Goal: Information Seeking & Learning: Learn about a topic

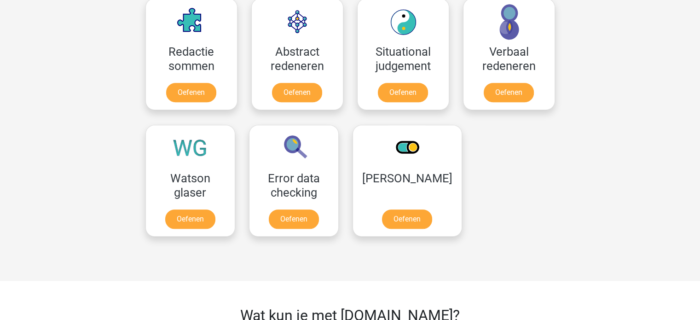
scroll to position [691, 0]
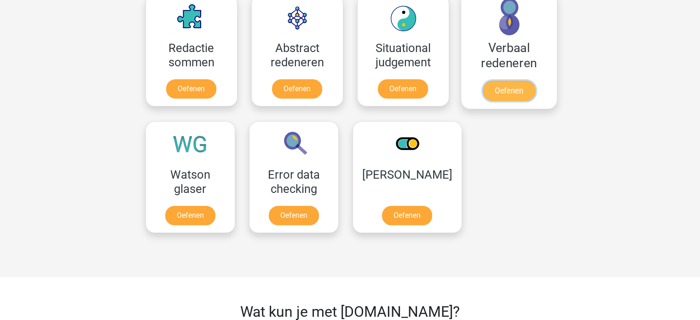
click at [510, 87] on link "Oefenen" at bounding box center [509, 91] width 52 height 20
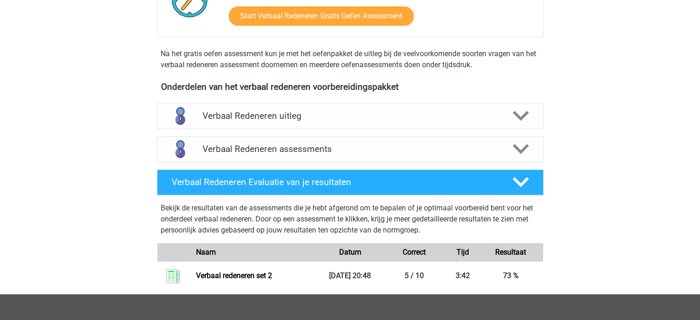
scroll to position [276, 0]
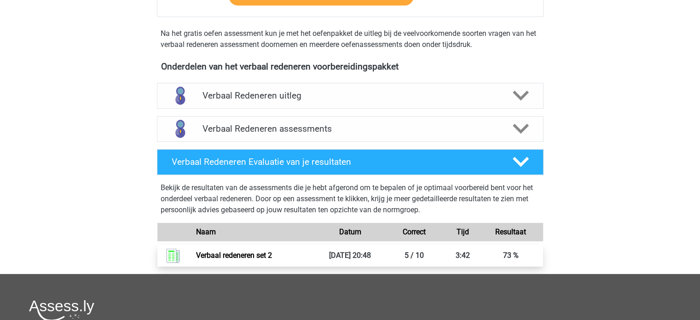
click at [247, 256] on link "Verbaal redeneren set 2" at bounding box center [234, 255] width 76 height 9
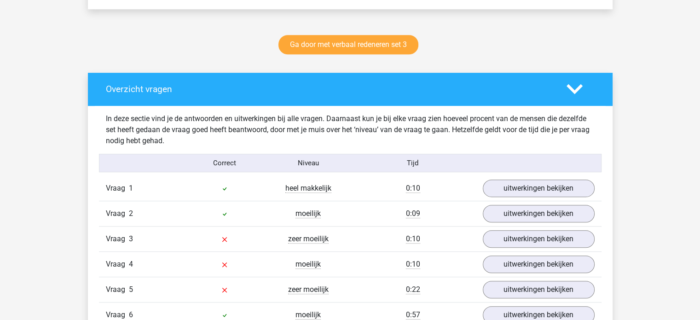
scroll to position [460, 0]
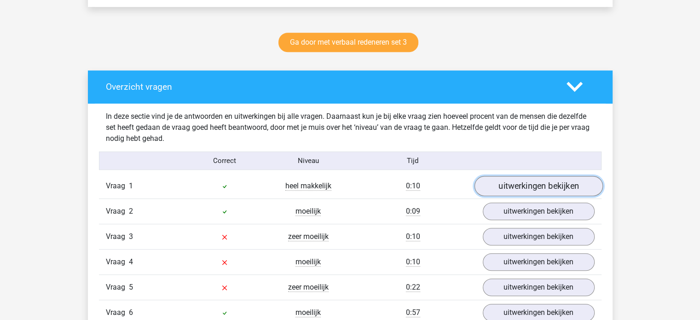
click at [522, 183] on link "uitwerkingen bekijken" at bounding box center [538, 186] width 128 height 20
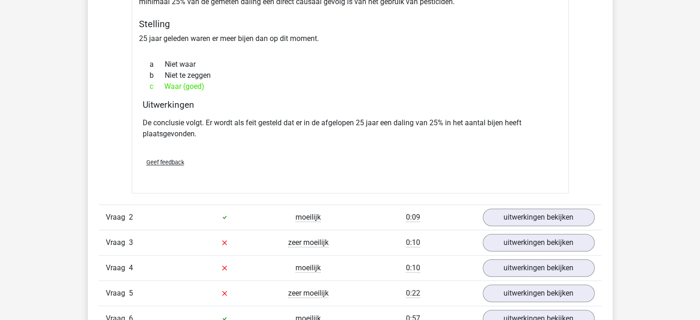
scroll to position [737, 0]
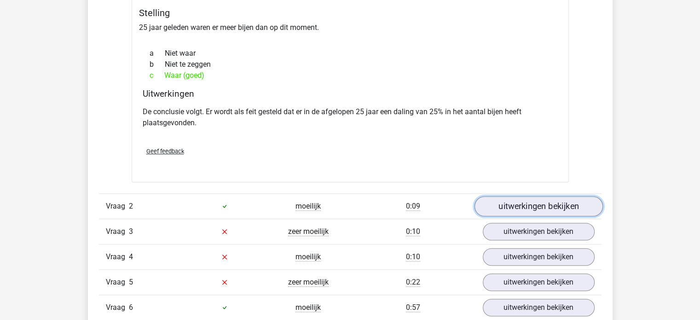
click at [523, 207] on link "uitwerkingen bekijken" at bounding box center [538, 206] width 128 height 20
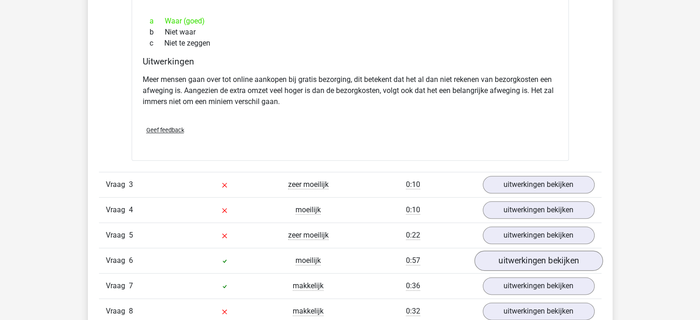
scroll to position [1105, 0]
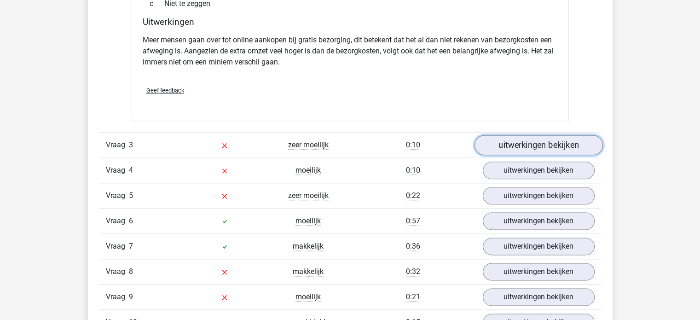
click at [535, 146] on link "uitwerkingen bekijken" at bounding box center [538, 145] width 128 height 20
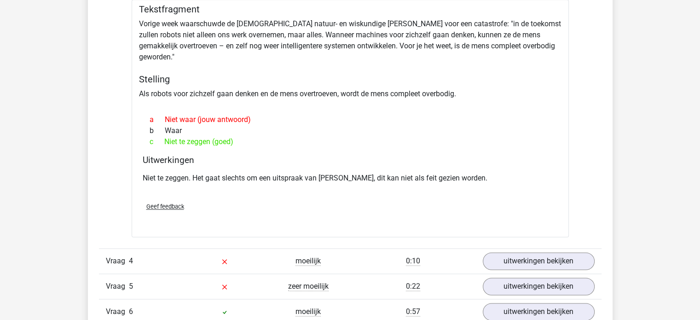
scroll to position [1289, 0]
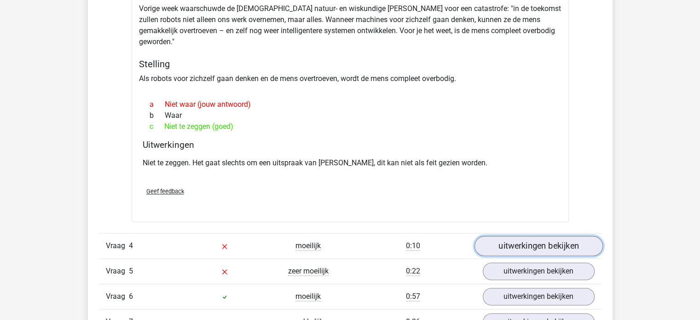
click at [529, 236] on link "uitwerkingen bekijken" at bounding box center [538, 246] width 128 height 20
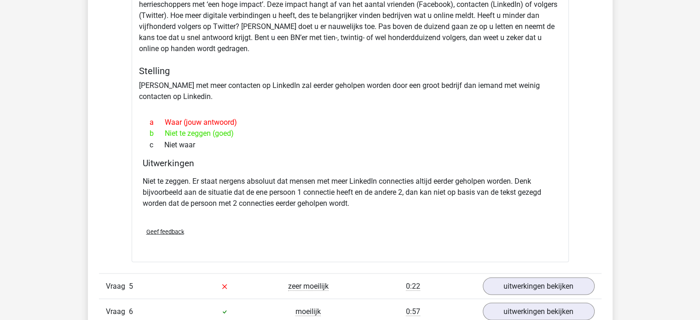
scroll to position [1658, 0]
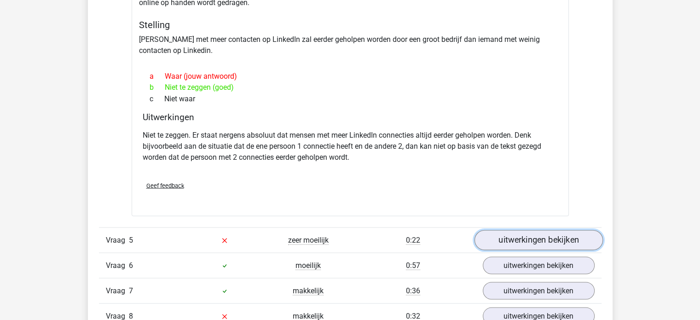
click at [530, 230] on link "uitwerkingen bekijken" at bounding box center [538, 240] width 128 height 20
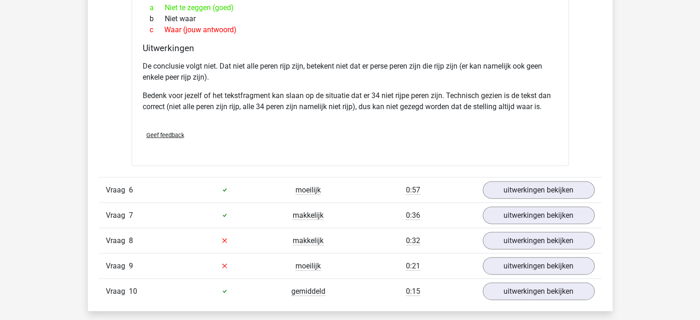
scroll to position [2026, 0]
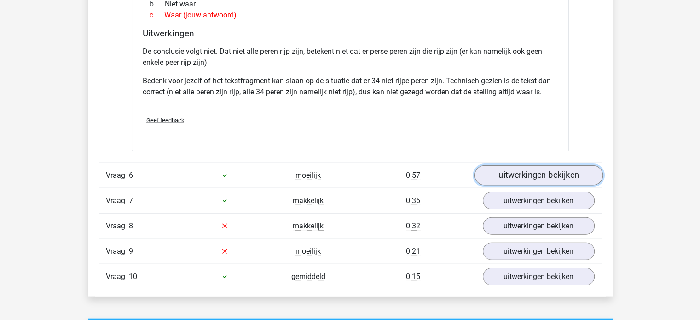
click at [524, 165] on link "uitwerkingen bekijken" at bounding box center [538, 175] width 128 height 20
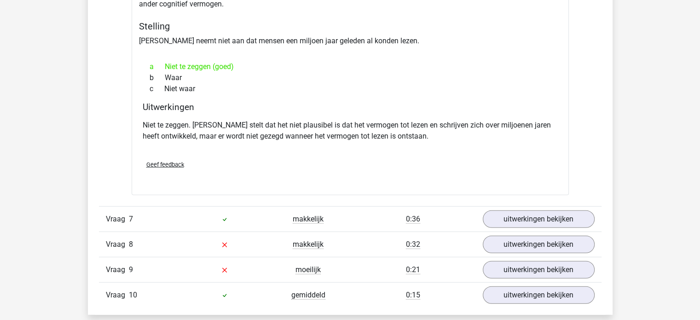
scroll to position [2302, 0]
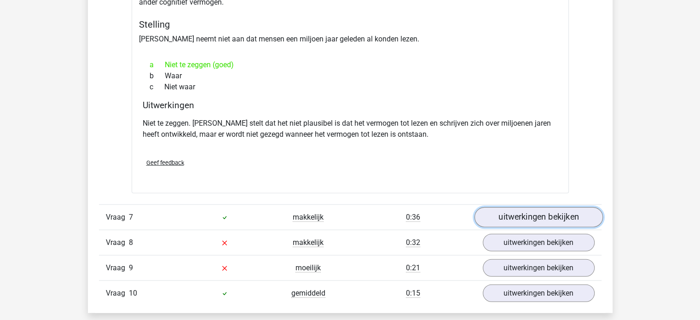
click at [498, 207] on link "uitwerkingen bekijken" at bounding box center [538, 217] width 128 height 20
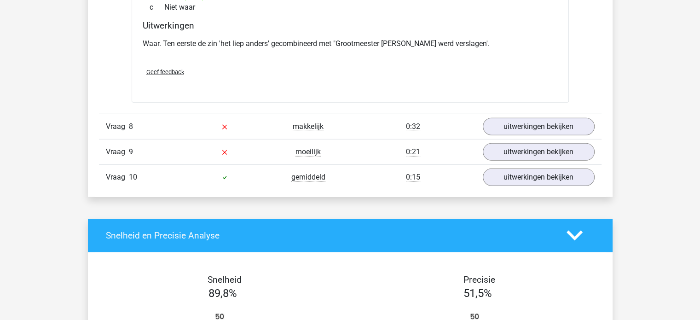
scroll to position [2717, 0]
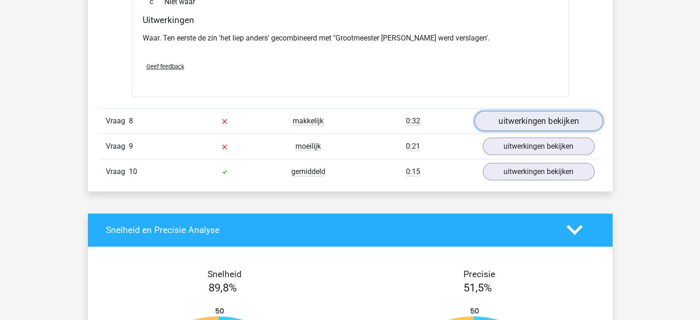
click at [543, 111] on link "uitwerkingen bekijken" at bounding box center [538, 121] width 128 height 20
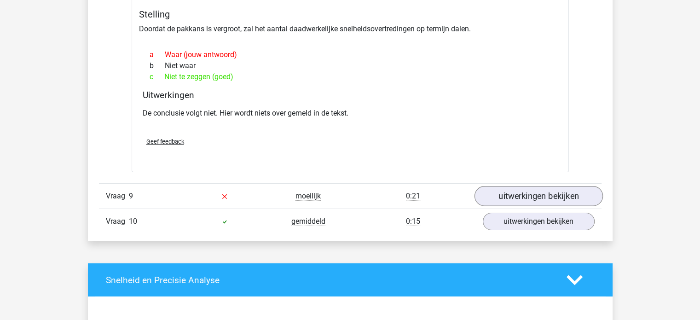
scroll to position [2947, 0]
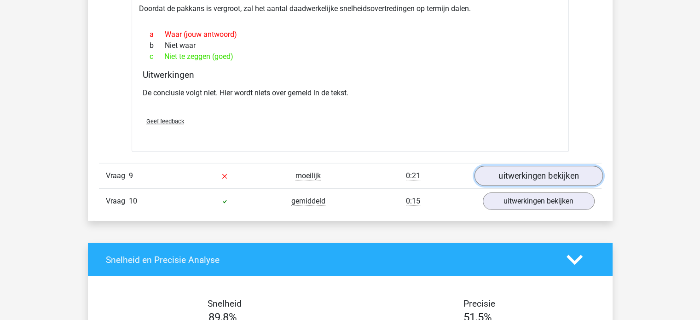
click at [560, 166] on link "uitwerkingen bekijken" at bounding box center [538, 176] width 128 height 20
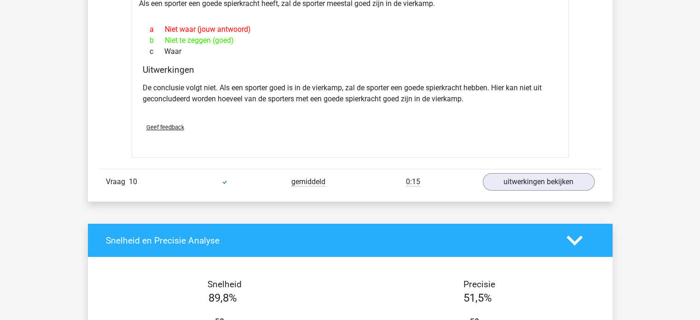
scroll to position [3223, 0]
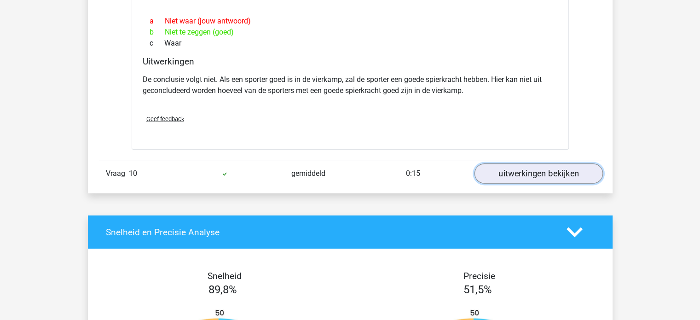
click at [559, 164] on link "uitwerkingen bekijken" at bounding box center [538, 174] width 128 height 20
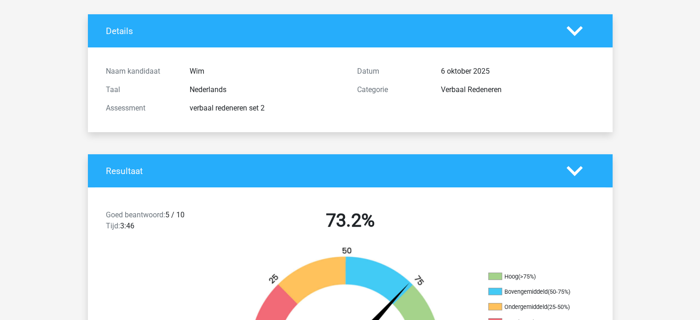
scroll to position [46, 0]
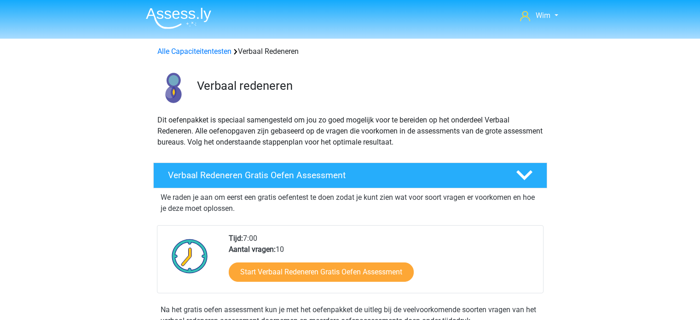
scroll to position [276, 0]
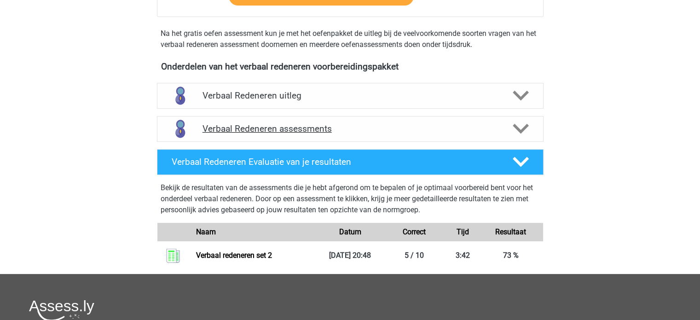
click at [521, 126] on icon at bounding box center [521, 129] width 16 height 16
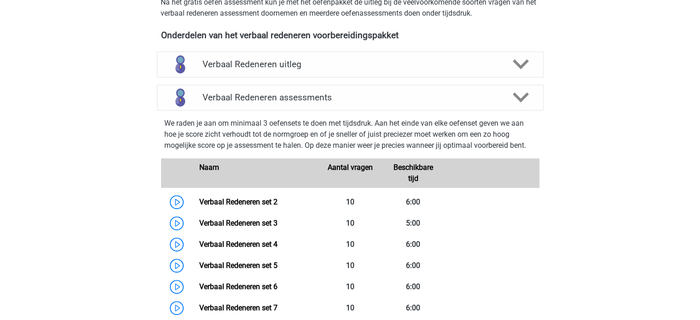
scroll to position [322, 0]
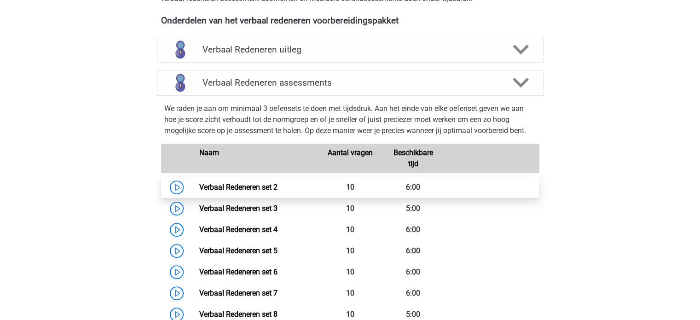
click at [274, 184] on link "Verbaal Redeneren set 2" at bounding box center [238, 187] width 78 height 9
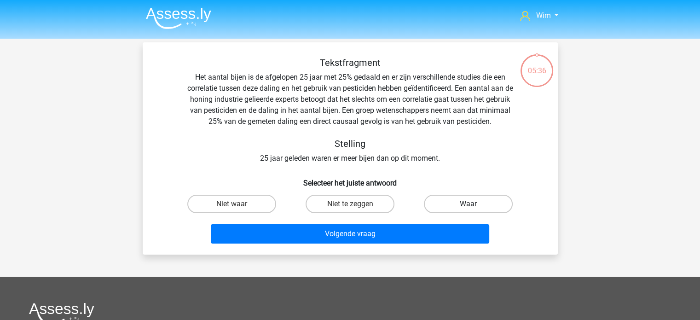
click at [457, 198] on label "Waar" at bounding box center [468, 204] width 89 height 18
click at [469, 204] on input "Waar" at bounding box center [472, 207] width 6 height 6
radio input "true"
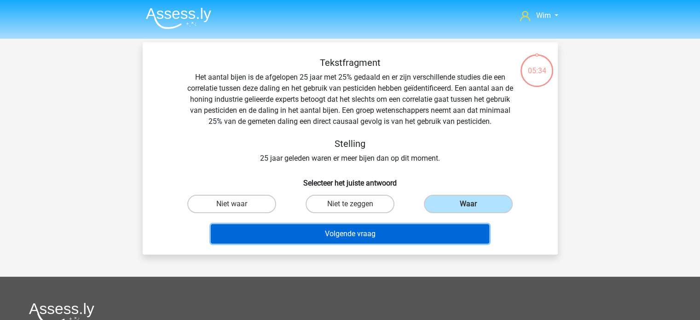
click at [425, 232] on button "Volgende vraag" at bounding box center [350, 233] width 279 height 19
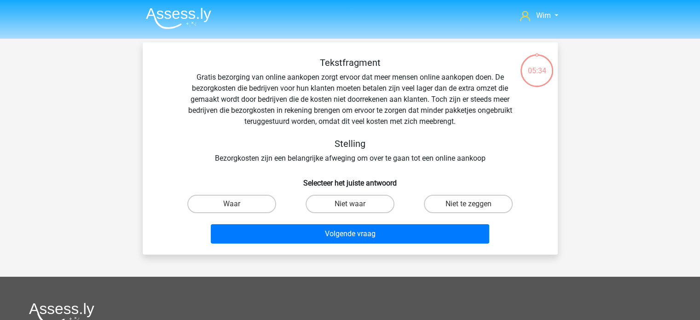
scroll to position [42, 0]
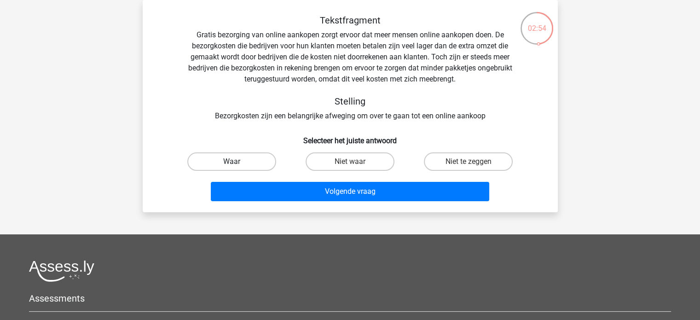
click at [217, 162] on label "Waar" at bounding box center [231, 161] width 89 height 18
click at [232, 162] on input "Waar" at bounding box center [235, 165] width 6 height 6
radio input "true"
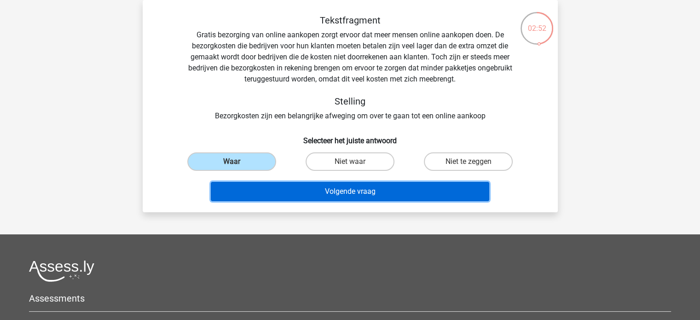
click at [354, 190] on button "Volgende vraag" at bounding box center [350, 191] width 279 height 19
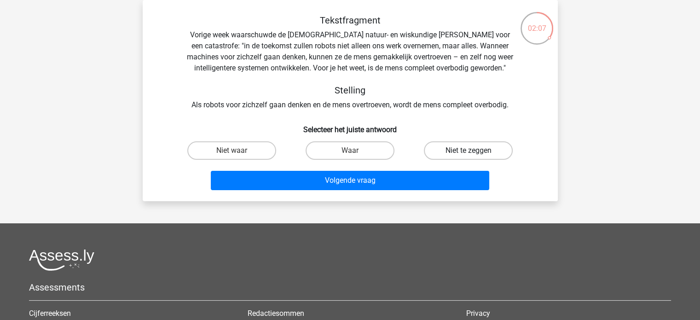
click at [439, 151] on label "Niet te zeggen" at bounding box center [468, 150] width 89 height 18
click at [469, 151] on input "Niet te zeggen" at bounding box center [472, 154] width 6 height 6
radio input "true"
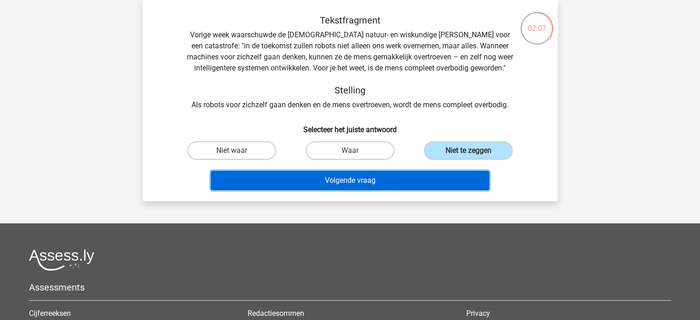
click at [403, 177] on button "Volgende vraag" at bounding box center [350, 180] width 279 height 19
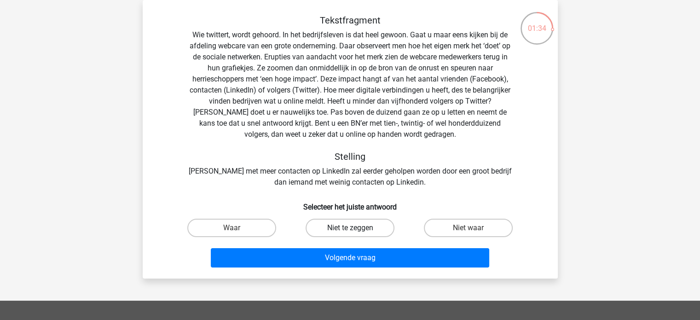
click at [368, 226] on label "Niet te zeggen" at bounding box center [350, 228] width 89 height 18
click at [356, 228] on input "Niet te zeggen" at bounding box center [353, 231] width 6 height 6
radio input "true"
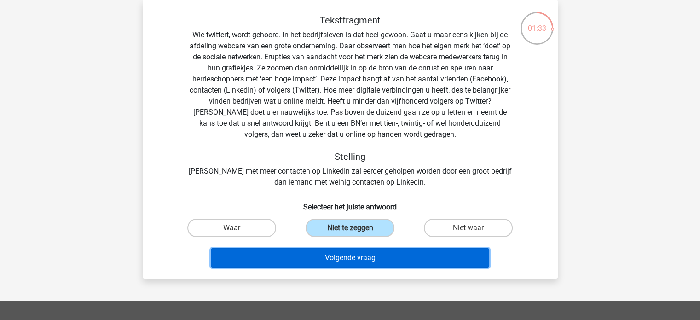
click at [369, 257] on button "Volgende vraag" at bounding box center [350, 257] width 279 height 19
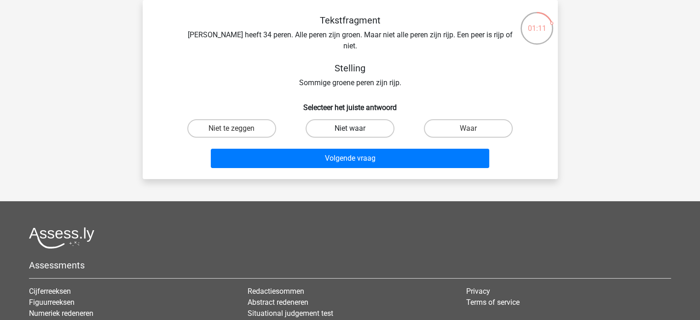
click at [367, 119] on label "Niet waar" at bounding box center [350, 128] width 89 height 18
click at [356, 128] on input "Niet waar" at bounding box center [353, 131] width 6 height 6
radio input "true"
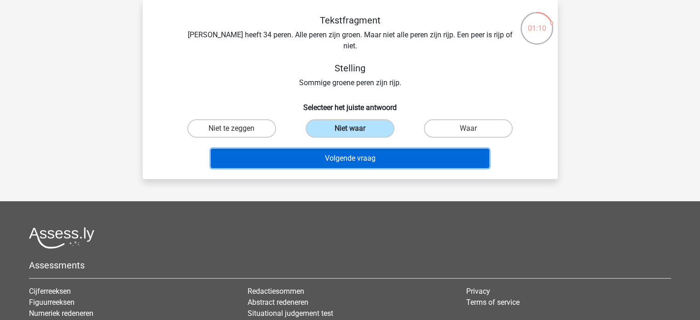
click at [363, 149] on button "Volgende vraag" at bounding box center [350, 158] width 279 height 19
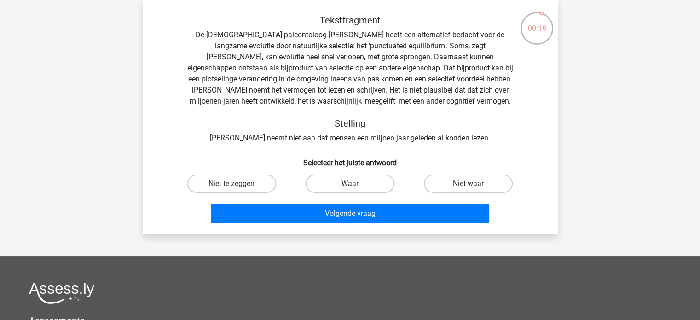
click at [441, 188] on label "Niet waar" at bounding box center [468, 184] width 89 height 18
click at [469, 188] on input "Niet waar" at bounding box center [472, 187] width 6 height 6
radio input "true"
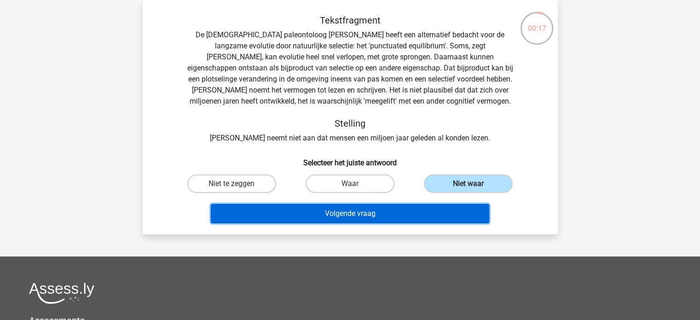
click at [416, 208] on button "Volgende vraag" at bounding box center [350, 213] width 279 height 19
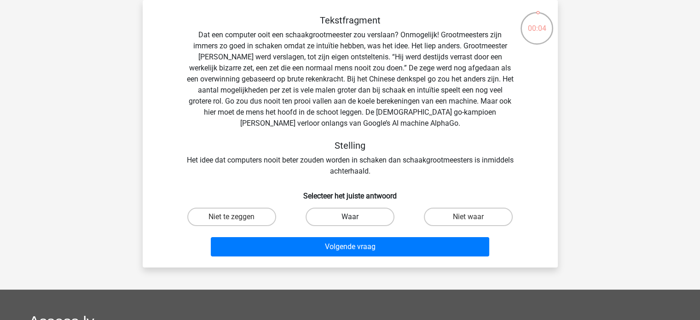
click at [348, 212] on label "Waar" at bounding box center [350, 217] width 89 height 18
click at [350, 217] on input "Waar" at bounding box center [353, 220] width 6 height 6
radio input "true"
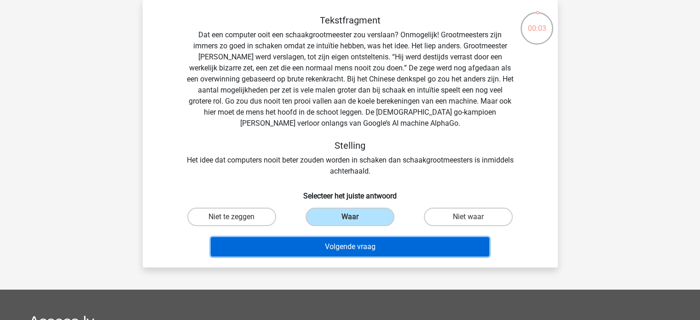
click at [357, 246] on button "Volgende vraag" at bounding box center [350, 246] width 279 height 19
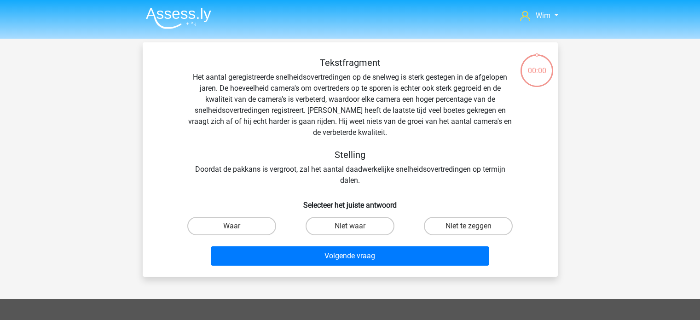
scroll to position [42, 0]
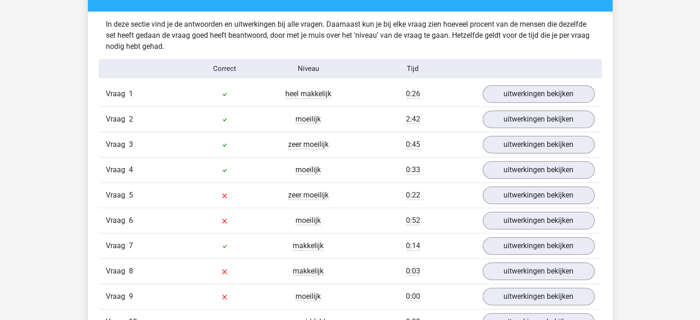
scroll to position [599, 0]
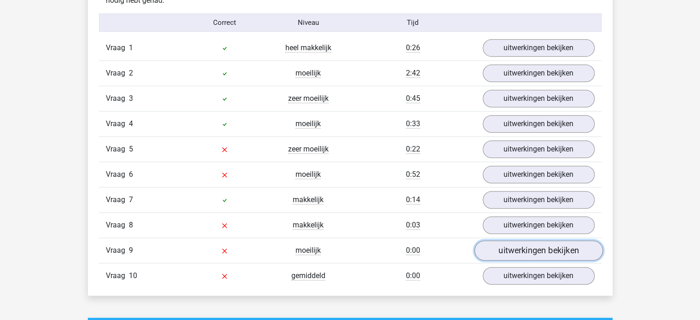
click at [533, 249] on link "uitwerkingen bekijken" at bounding box center [538, 251] width 128 height 20
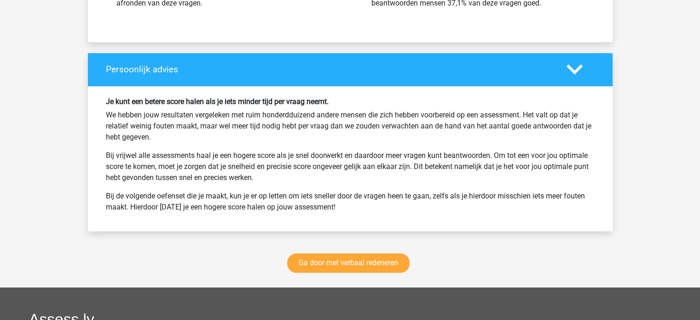
scroll to position [1427, 0]
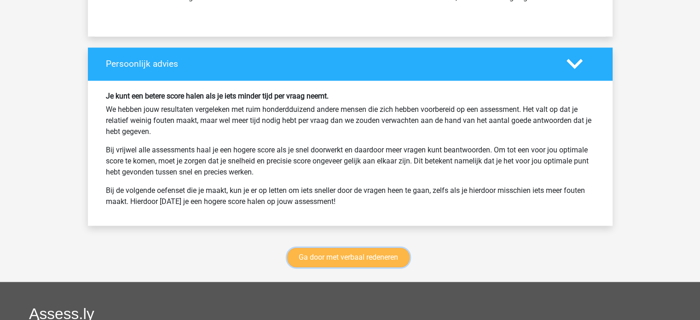
click at [346, 255] on link "Ga door met verbaal redeneren" at bounding box center [348, 257] width 122 height 19
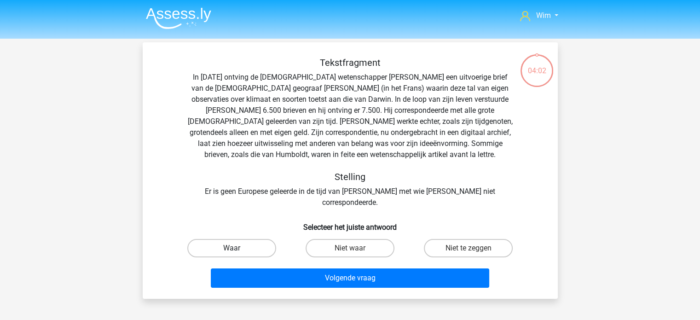
click at [243, 240] on label "Waar" at bounding box center [231, 248] width 89 height 18
click at [238, 248] on input "Waar" at bounding box center [235, 251] width 6 height 6
radio input "true"
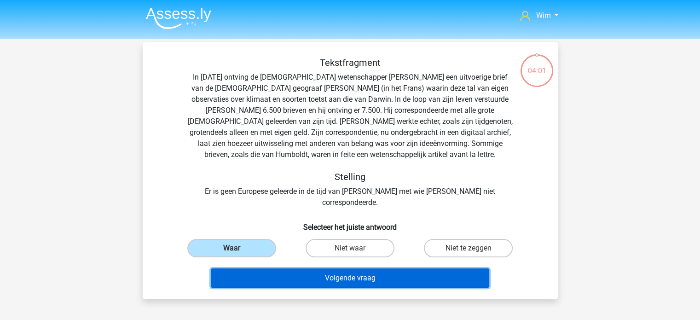
click at [263, 268] on button "Volgende vraag" at bounding box center [350, 277] width 279 height 19
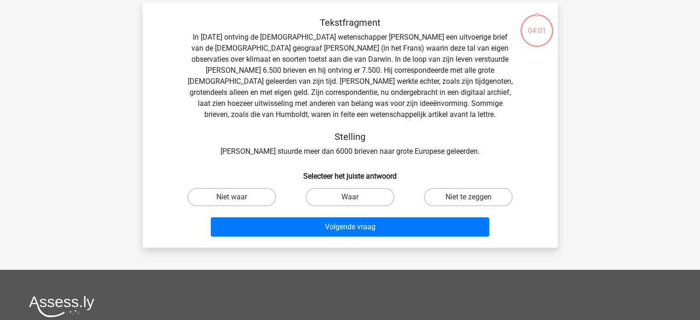
scroll to position [42, 0]
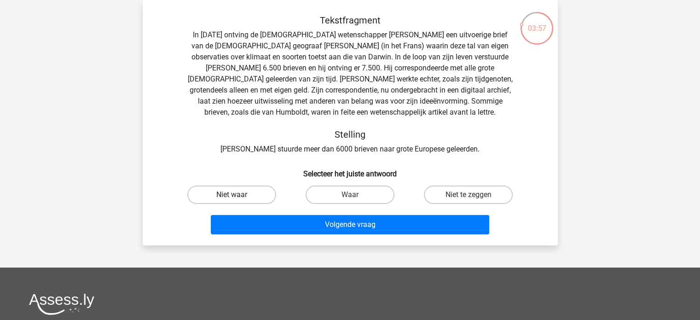
click at [258, 194] on label "Niet waar" at bounding box center [231, 195] width 89 height 18
click at [238, 195] on input "Niet waar" at bounding box center [235, 198] width 6 height 6
radio input "true"
click at [325, 191] on label "Waar" at bounding box center [350, 195] width 89 height 18
click at [350, 195] on input "Waar" at bounding box center [353, 198] width 6 height 6
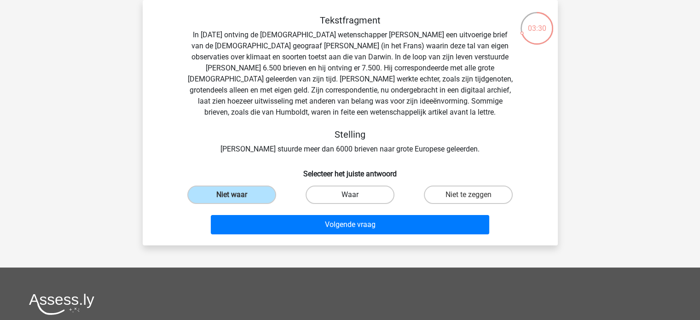
radio input "true"
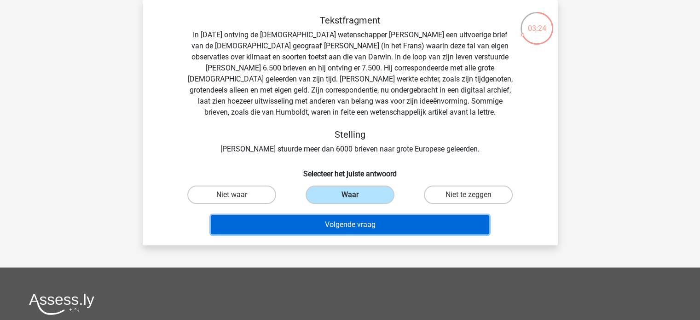
click at [339, 223] on button "Volgende vraag" at bounding box center [350, 224] width 279 height 19
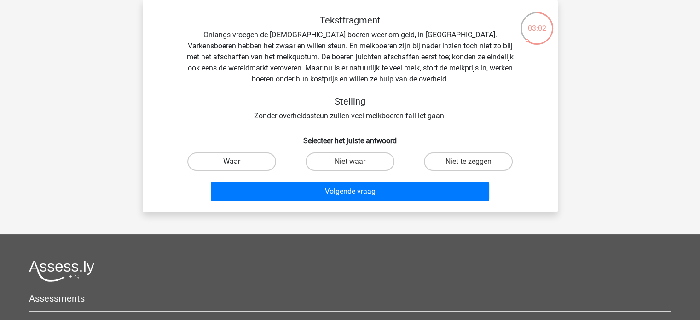
click at [254, 161] on label "Waar" at bounding box center [231, 161] width 89 height 18
click at [238, 162] on input "Waar" at bounding box center [235, 165] width 6 height 6
radio input "true"
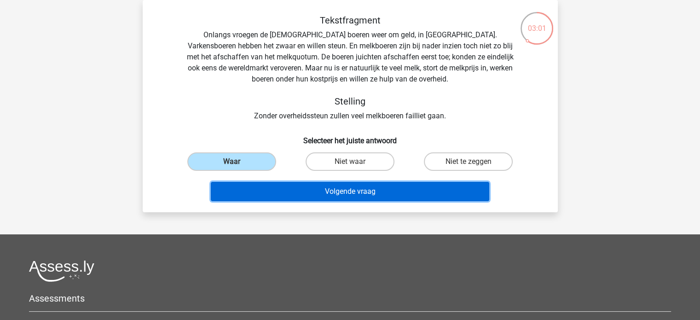
click at [284, 189] on button "Volgende vraag" at bounding box center [350, 191] width 279 height 19
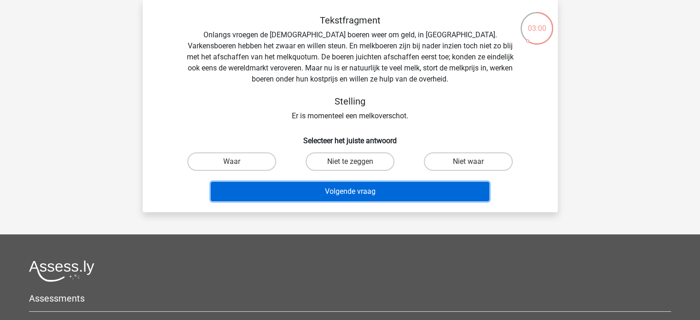
click at [284, 189] on button "Volgende vraag" at bounding box center [350, 191] width 279 height 19
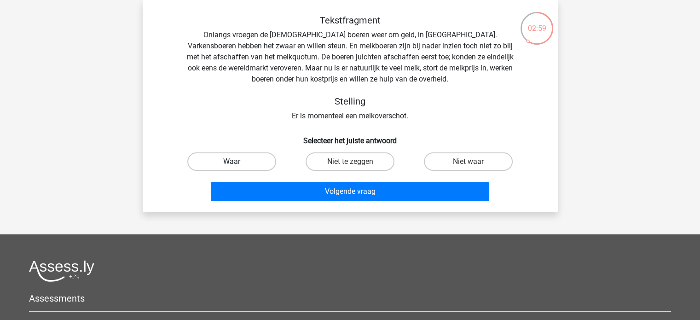
drag, startPoint x: 245, startPoint y: 160, endPoint x: 250, endPoint y: 165, distance: 6.5
click at [245, 160] on label "Waar" at bounding box center [231, 161] width 89 height 18
click at [238, 162] on input "Waar" at bounding box center [235, 165] width 6 height 6
radio input "true"
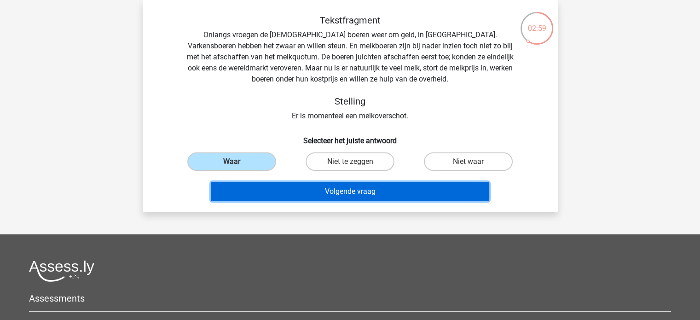
click at [272, 189] on button "Volgende vraag" at bounding box center [350, 191] width 279 height 19
click at [317, 193] on button "Volgende vraag" at bounding box center [350, 191] width 279 height 19
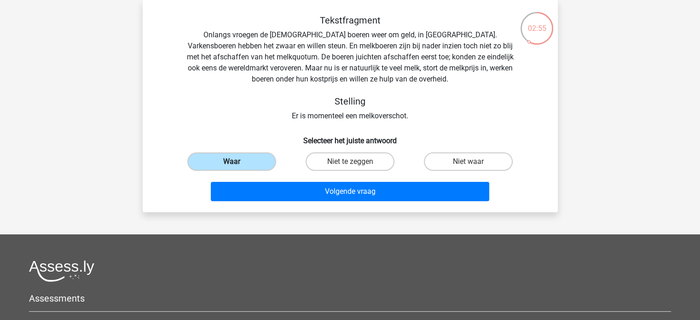
click at [244, 157] on label "Waar" at bounding box center [231, 161] width 89 height 18
click at [238, 162] on input "Waar" at bounding box center [235, 165] width 6 height 6
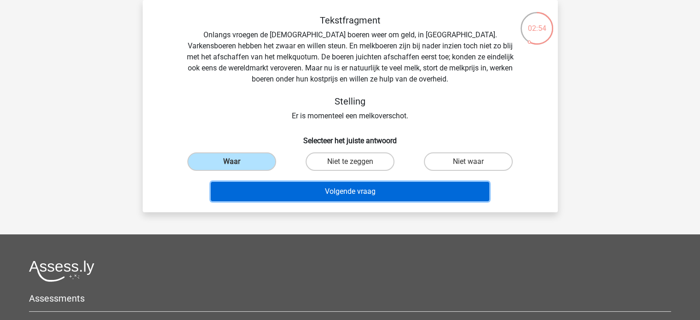
click at [332, 186] on button "Volgende vraag" at bounding box center [350, 191] width 279 height 19
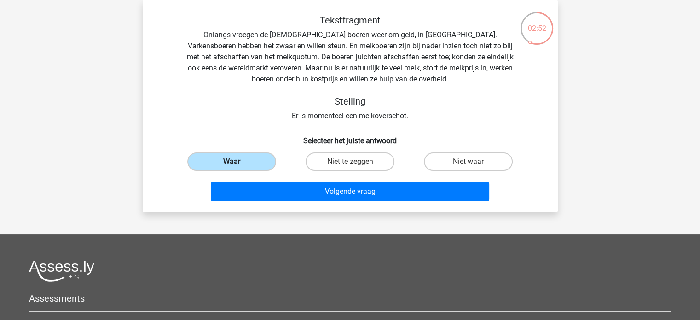
click at [253, 156] on label "Waar" at bounding box center [231, 161] width 89 height 18
click at [238, 162] on input "Waar" at bounding box center [235, 165] width 6 height 6
click at [337, 153] on label "Niet te zeggen" at bounding box center [350, 161] width 89 height 18
click at [350, 162] on input "Niet te zeggen" at bounding box center [353, 165] width 6 height 6
radio input "true"
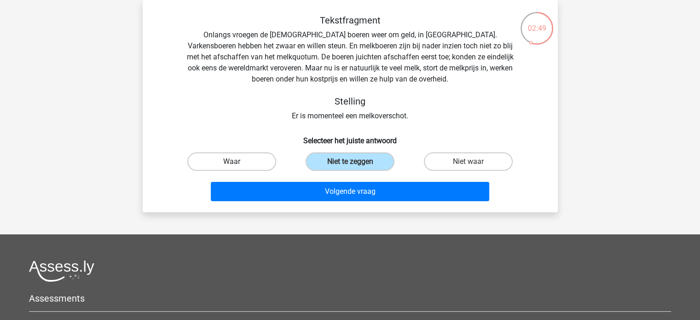
click at [251, 160] on label "Waar" at bounding box center [231, 161] width 89 height 18
click at [238, 162] on input "Waar" at bounding box center [235, 165] width 6 height 6
radio input "true"
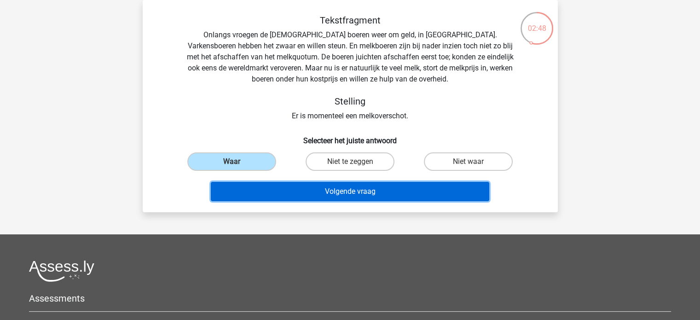
click at [286, 187] on button "Volgende vraag" at bounding box center [350, 191] width 279 height 19
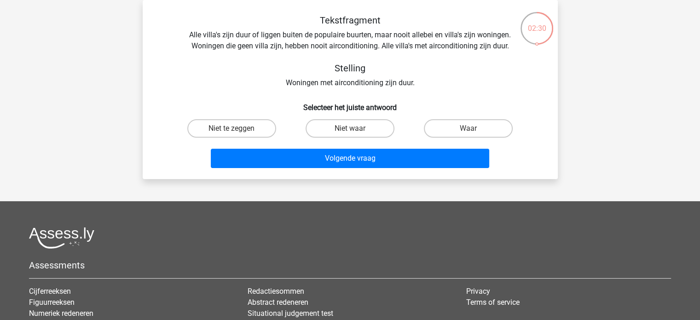
click at [237, 129] on input "Niet te zeggen" at bounding box center [235, 131] width 6 height 6
radio input "true"
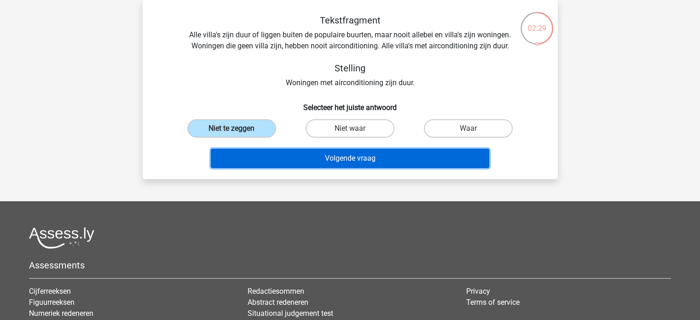
click at [276, 155] on button "Volgende vraag" at bounding box center [350, 158] width 279 height 19
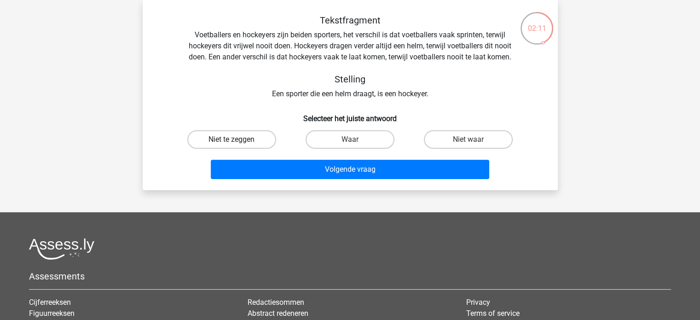
click at [258, 143] on label "Niet te zeggen" at bounding box center [231, 139] width 89 height 18
click at [238, 143] on input "Niet te zeggen" at bounding box center [235, 143] width 6 height 6
radio input "true"
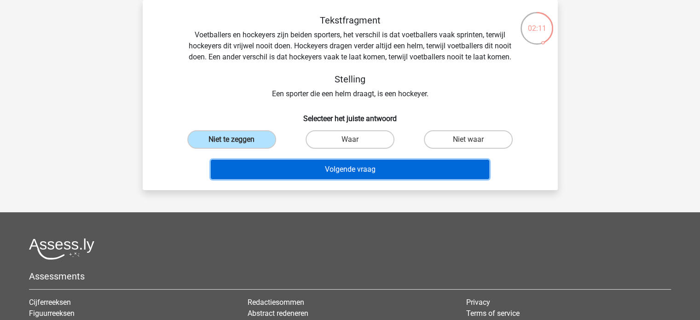
click at [275, 167] on button "Volgende vraag" at bounding box center [350, 169] width 279 height 19
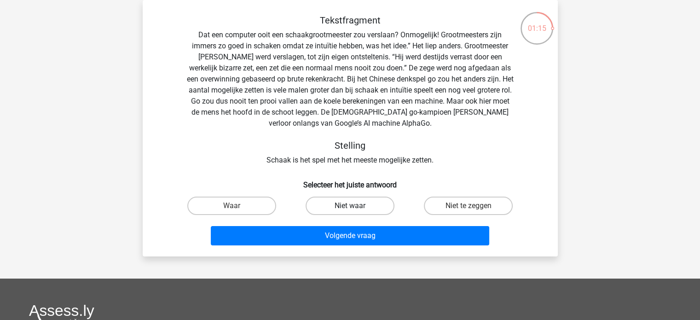
drag, startPoint x: 332, startPoint y: 206, endPoint x: 333, endPoint y: 213, distance: 7.1
click at [332, 206] on label "Niet waar" at bounding box center [350, 206] width 89 height 18
click at [350, 206] on input "Niet waar" at bounding box center [353, 209] width 6 height 6
radio input "true"
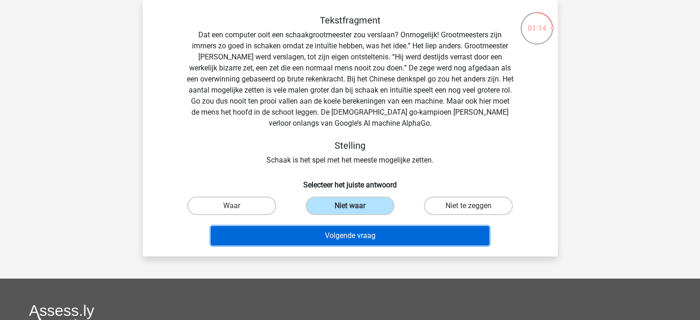
click at [345, 231] on button "Volgende vraag" at bounding box center [350, 235] width 279 height 19
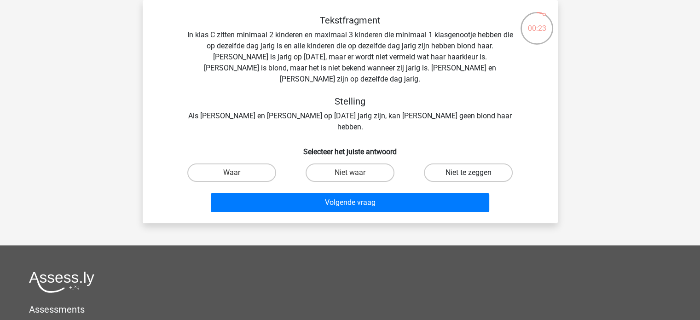
click at [443, 163] on label "Niet te zeggen" at bounding box center [468, 172] width 89 height 18
click at [469, 173] on input "Niet te zeggen" at bounding box center [472, 176] width 6 height 6
radio input "true"
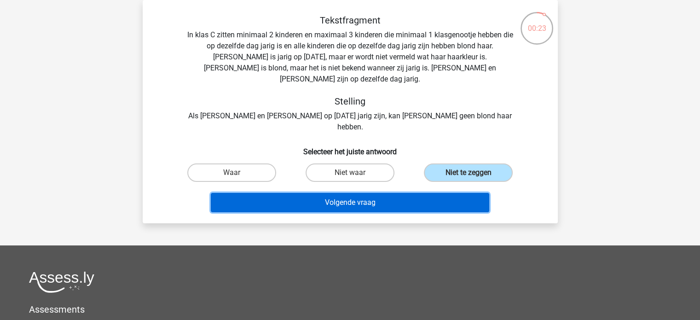
click at [411, 193] on button "Volgende vraag" at bounding box center [350, 202] width 279 height 19
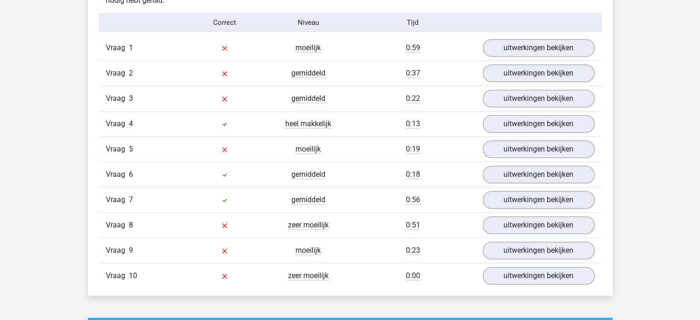
scroll to position [553, 0]
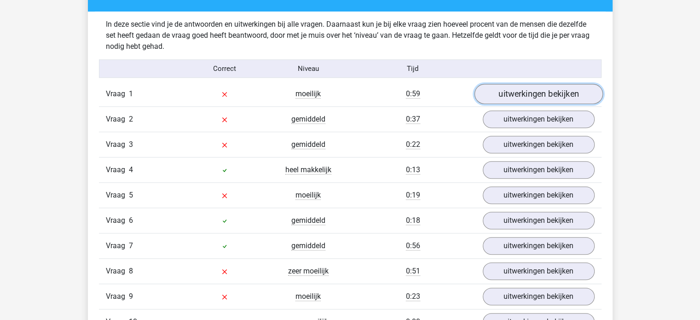
click at [525, 93] on link "uitwerkingen bekijken" at bounding box center [538, 94] width 128 height 20
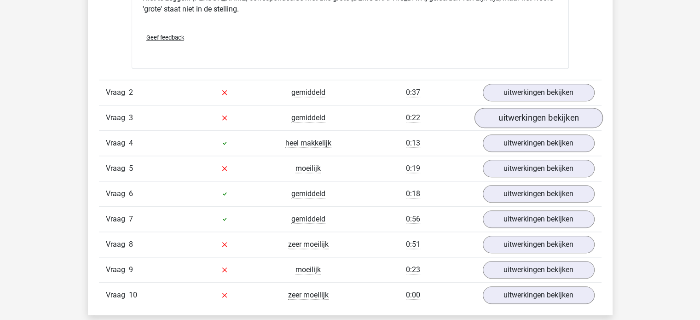
scroll to position [875, 0]
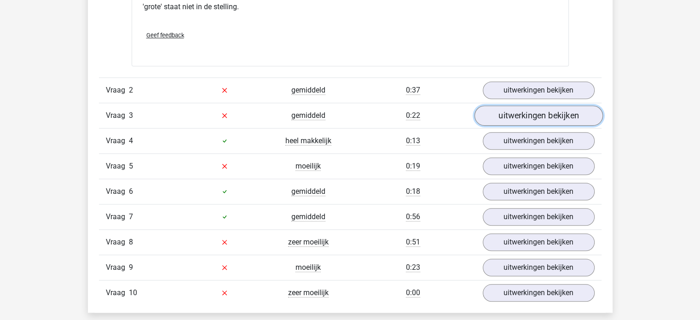
click at [519, 113] on link "uitwerkingen bekijken" at bounding box center [538, 115] width 128 height 20
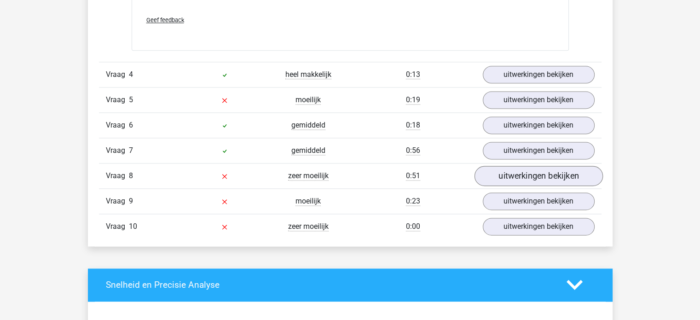
scroll to position [1289, 0]
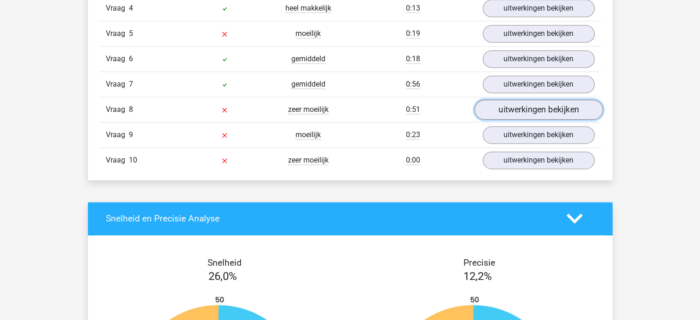
click at [526, 107] on link "uitwerkingen bekijken" at bounding box center [538, 109] width 128 height 20
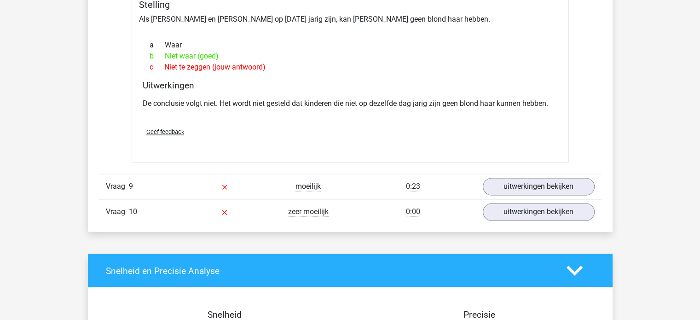
scroll to position [1566, 0]
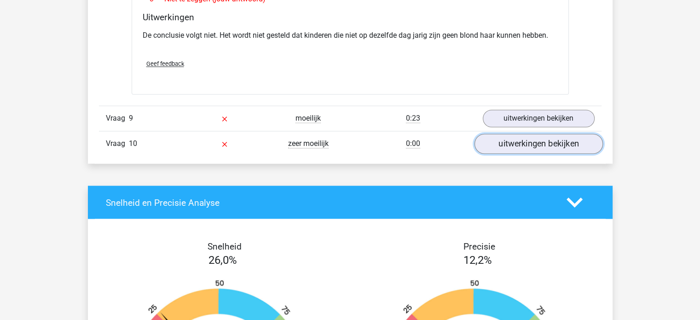
click at [508, 134] on link "uitwerkingen bekijken" at bounding box center [538, 144] width 128 height 20
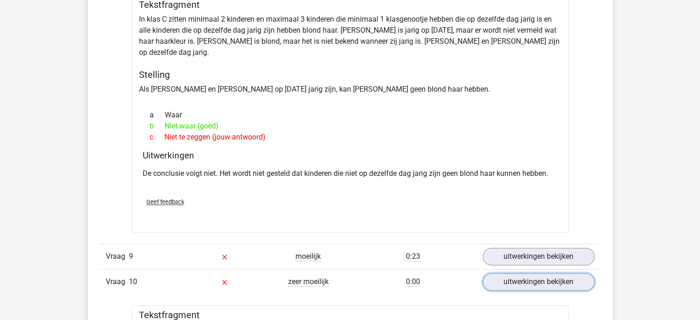
scroll to position [1427, 0]
click at [525, 272] on link "uitwerkingen bekijken" at bounding box center [538, 282] width 128 height 20
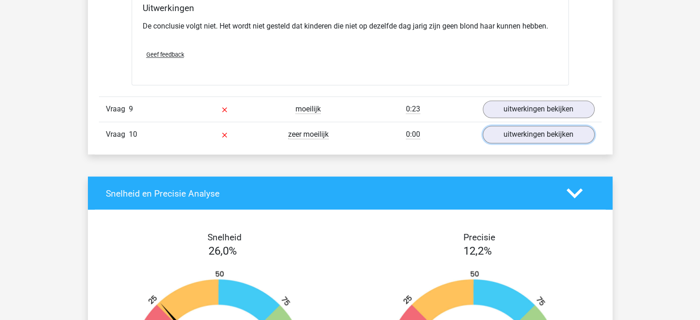
scroll to position [1612, 0]
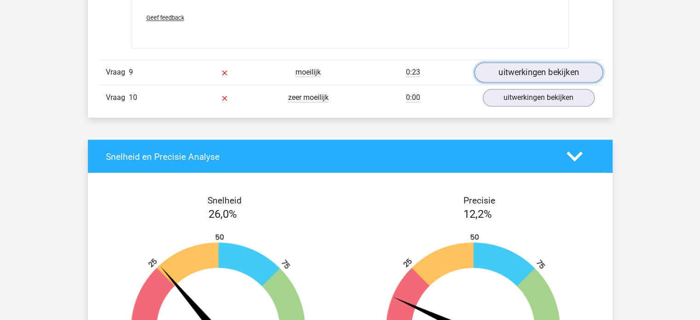
click at [527, 62] on link "uitwerkingen bekijken" at bounding box center [538, 72] width 128 height 20
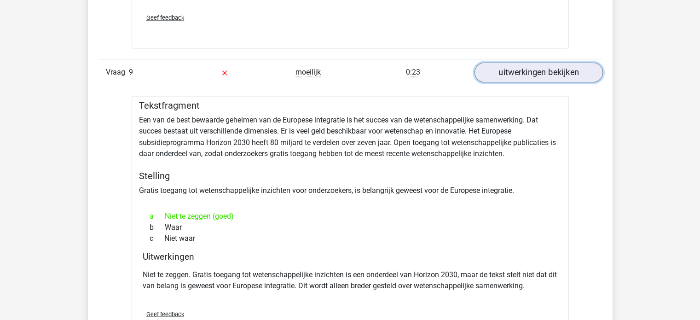
click at [518, 62] on link "uitwerkingen bekijken" at bounding box center [538, 72] width 128 height 20
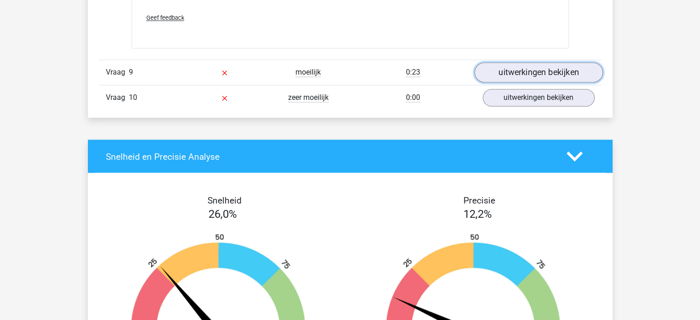
drag, startPoint x: 518, startPoint y: 57, endPoint x: 508, endPoint y: 56, distance: 10.7
click at [508, 62] on link "uitwerkingen bekijken" at bounding box center [538, 72] width 128 height 20
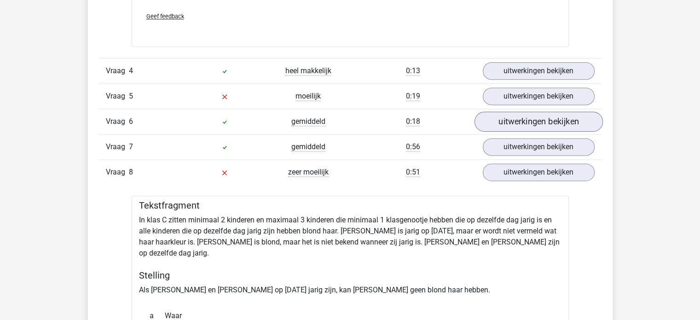
scroll to position [1243, 0]
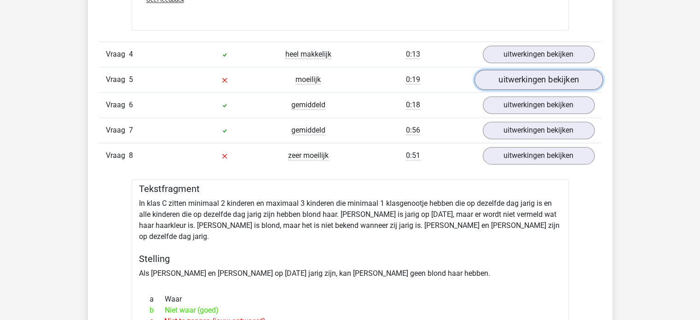
click at [532, 76] on link "uitwerkingen bekijken" at bounding box center [538, 80] width 128 height 20
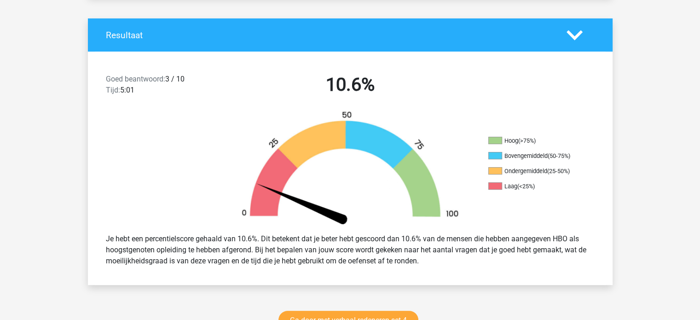
scroll to position [0, 0]
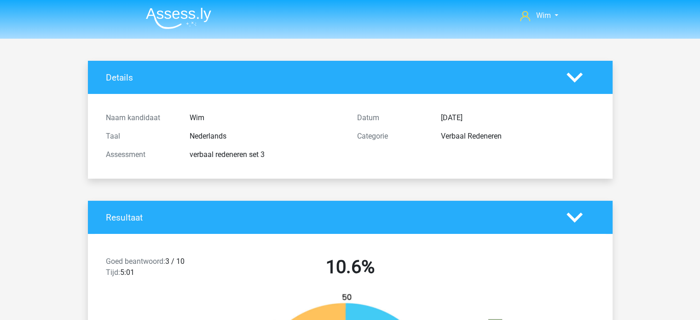
click at [178, 12] on img at bounding box center [178, 18] width 65 height 22
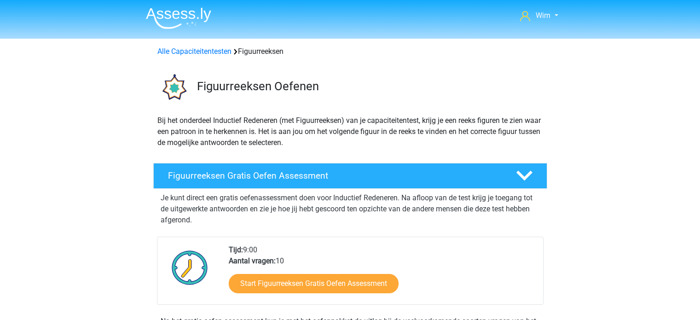
scroll to position [184, 0]
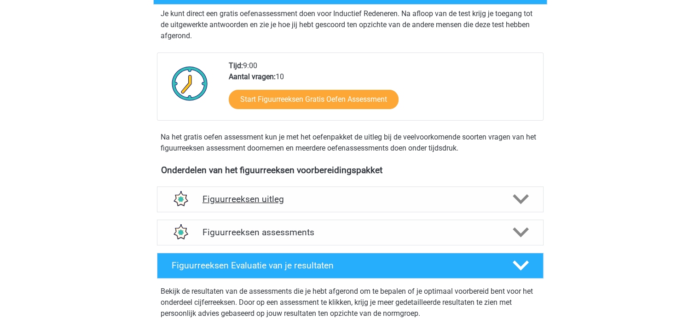
click at [271, 198] on h4 "Figuurreeksen uitleg" at bounding box center [351, 199] width 296 height 11
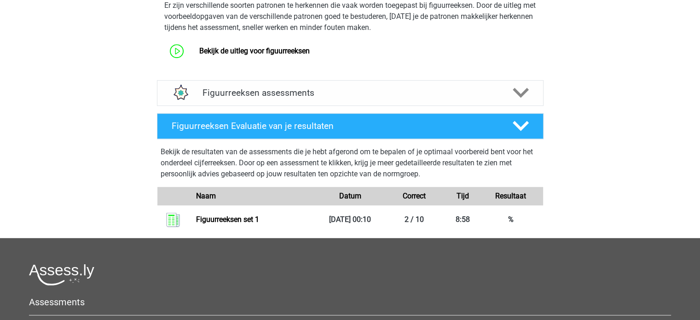
scroll to position [414, 0]
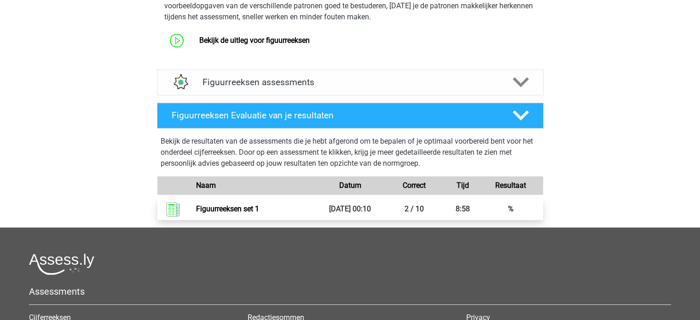
click at [256, 205] on link "Figuurreeksen set 1" at bounding box center [227, 208] width 63 height 9
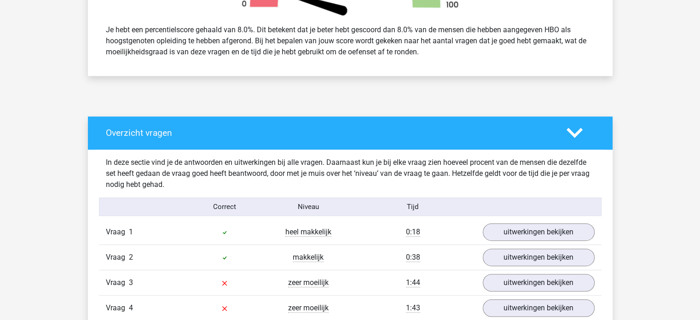
scroll to position [414, 0]
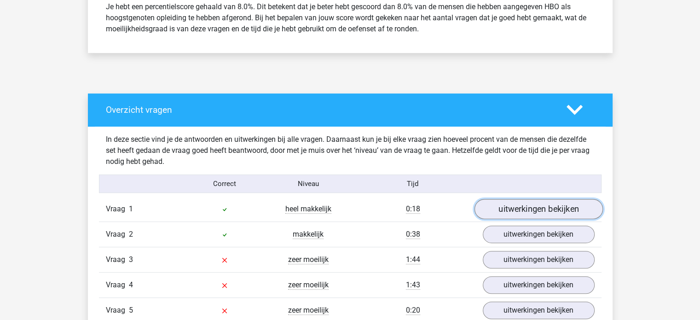
click at [487, 211] on link "uitwerkingen bekijken" at bounding box center [538, 209] width 128 height 20
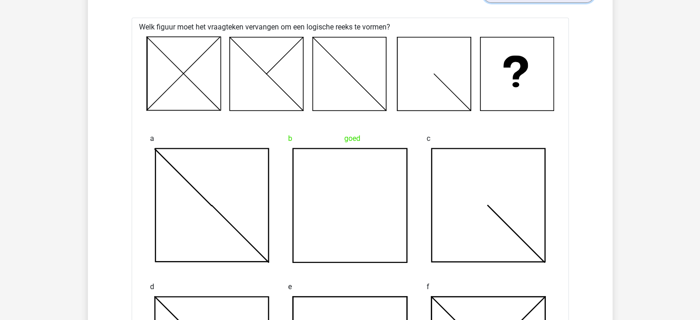
scroll to position [645, 0]
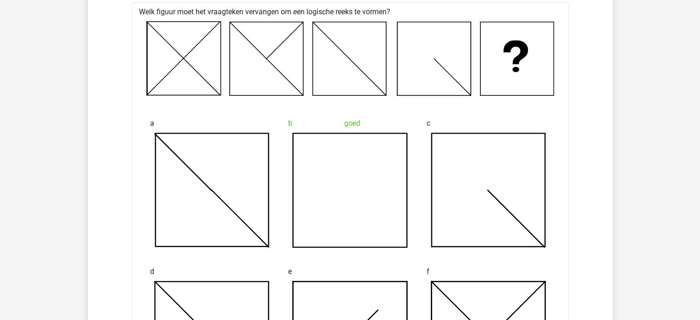
click at [385, 157] on icon at bounding box center [350, 191] width 114 height 114
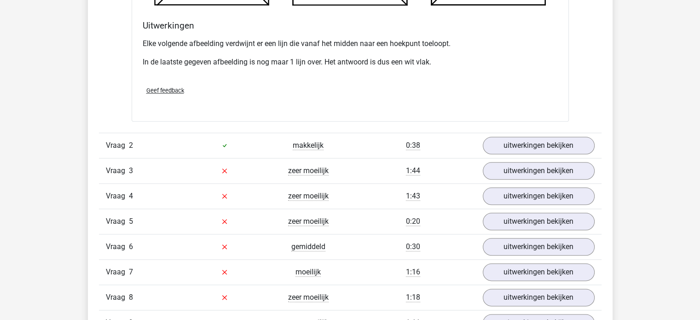
scroll to position [1059, 0]
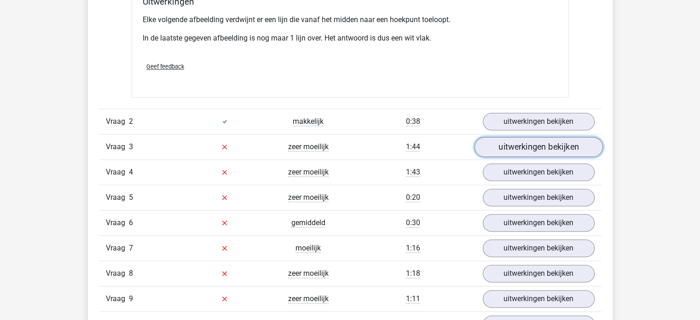
click at [535, 145] on link "uitwerkingen bekijken" at bounding box center [538, 147] width 128 height 20
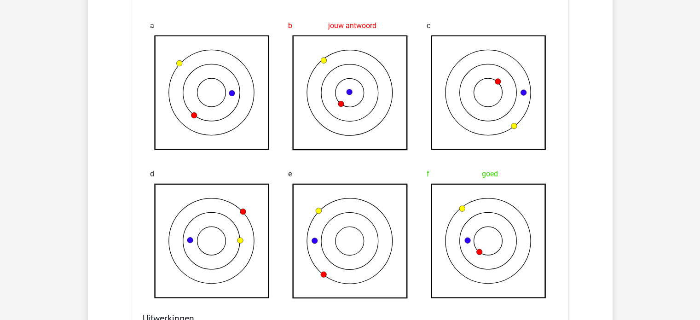
scroll to position [1289, 0]
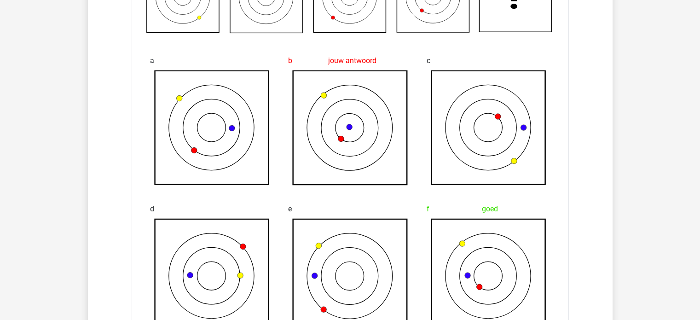
click at [365, 119] on icon at bounding box center [350, 128] width 114 height 114
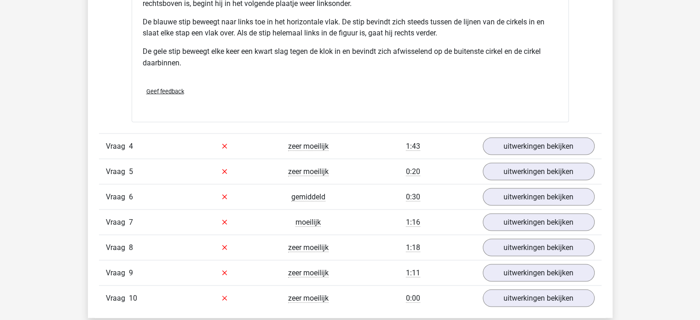
scroll to position [1888, 0]
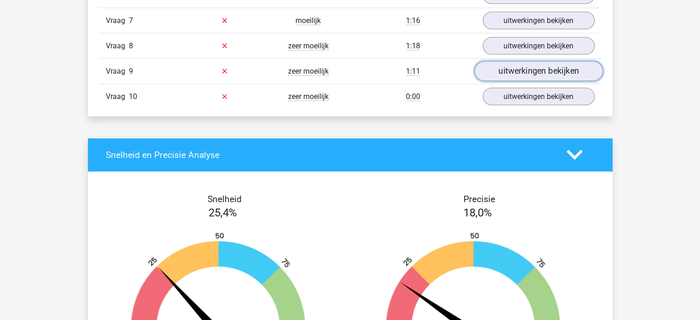
click at [518, 71] on link "uitwerkingen bekijken" at bounding box center [538, 71] width 128 height 20
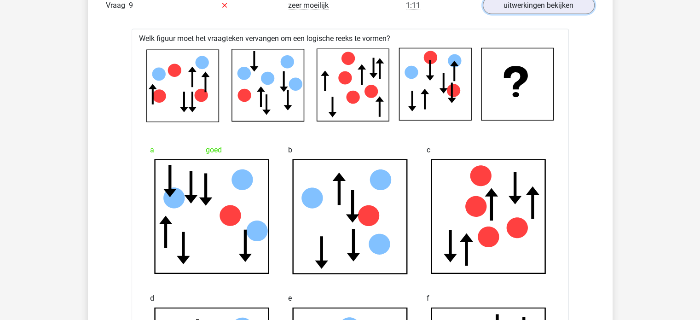
scroll to position [1934, 0]
